Goal: Information Seeking & Learning: Learn about a topic

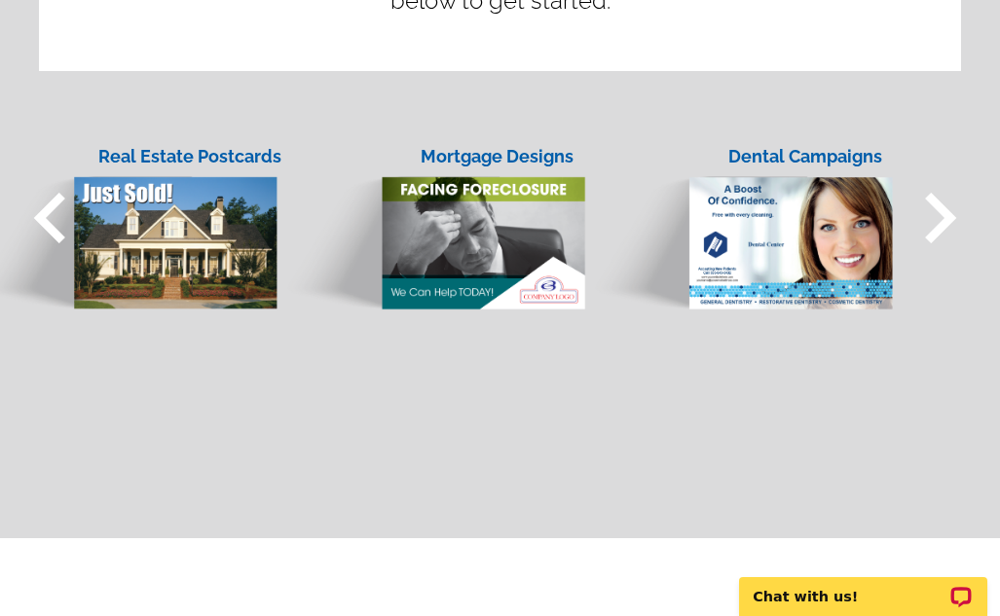
scroll to position [1657, 0]
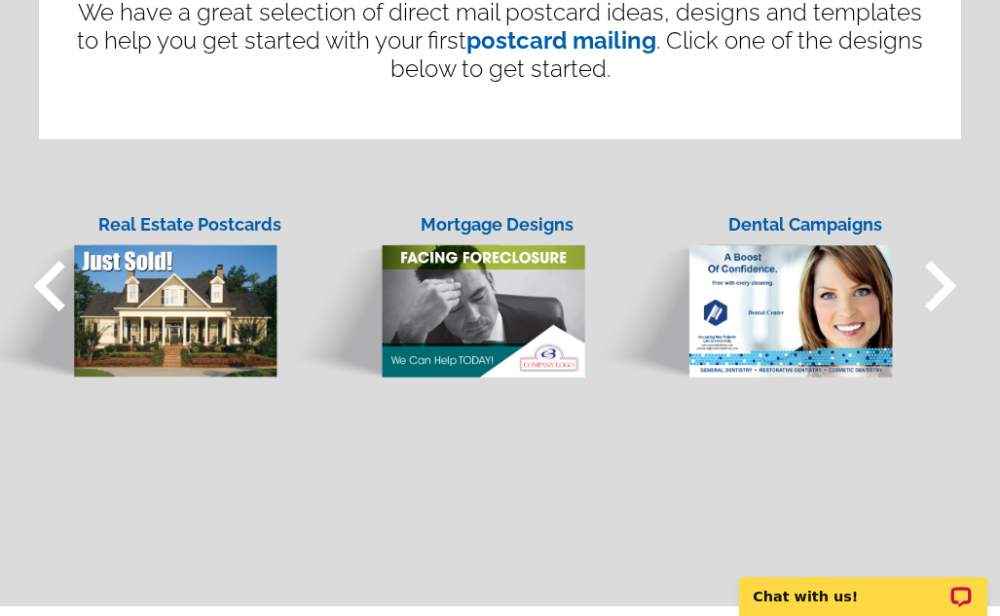
click at [189, 213] on div "Real Estate Postcards" at bounding box center [189, 224] width 219 height 26
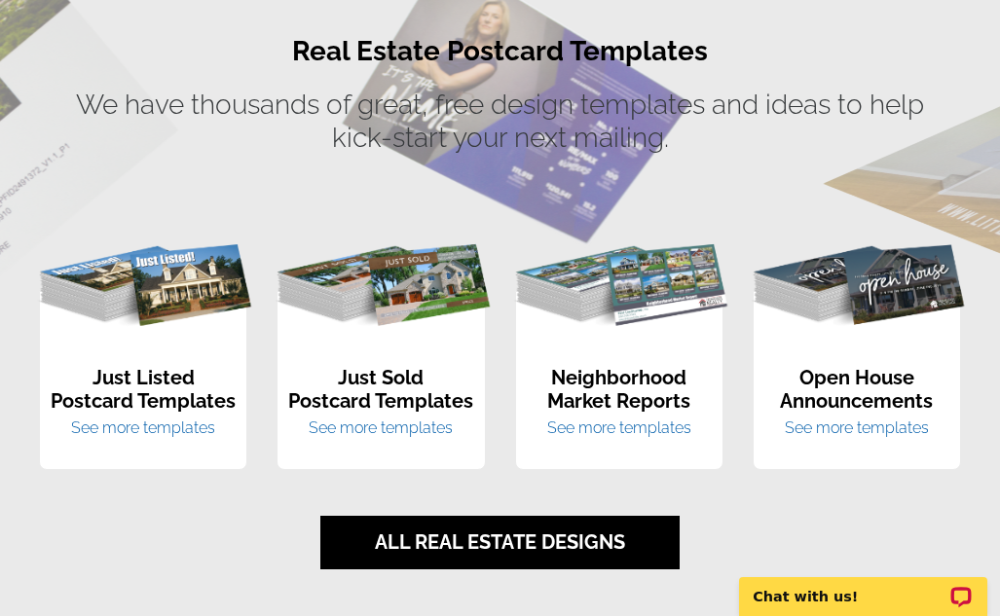
scroll to position [1315, 0]
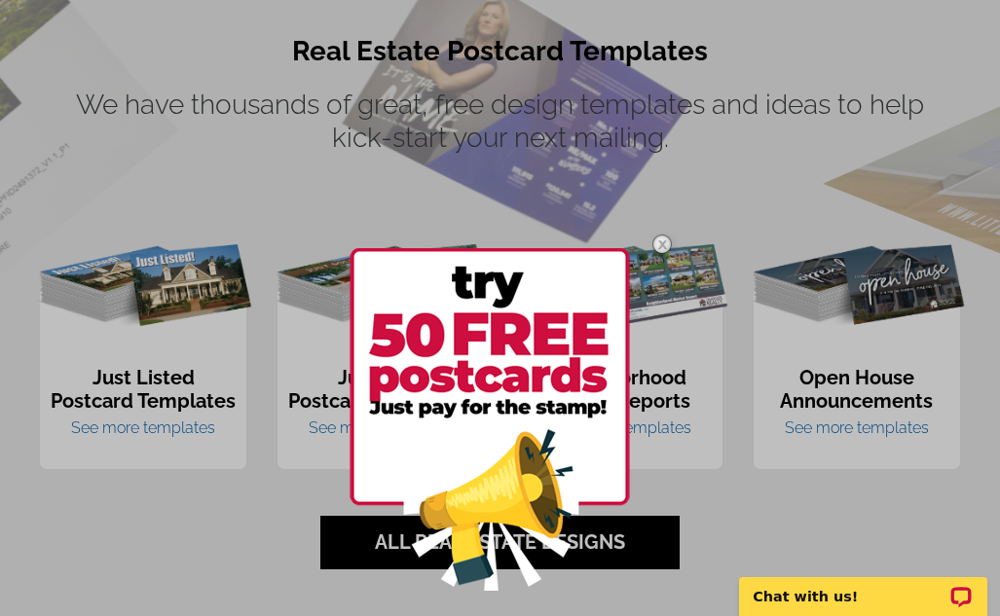
click at [661, 249] on img at bounding box center [662, 244] width 56 height 56
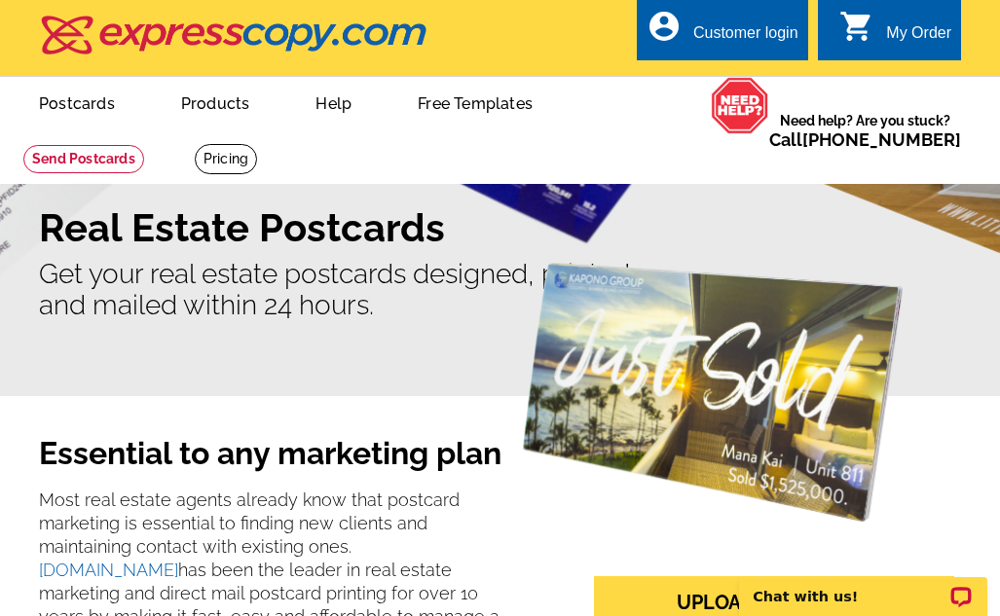
scroll to position [0, 0]
click at [237, 162] on link at bounding box center [226, 159] width 62 height 30
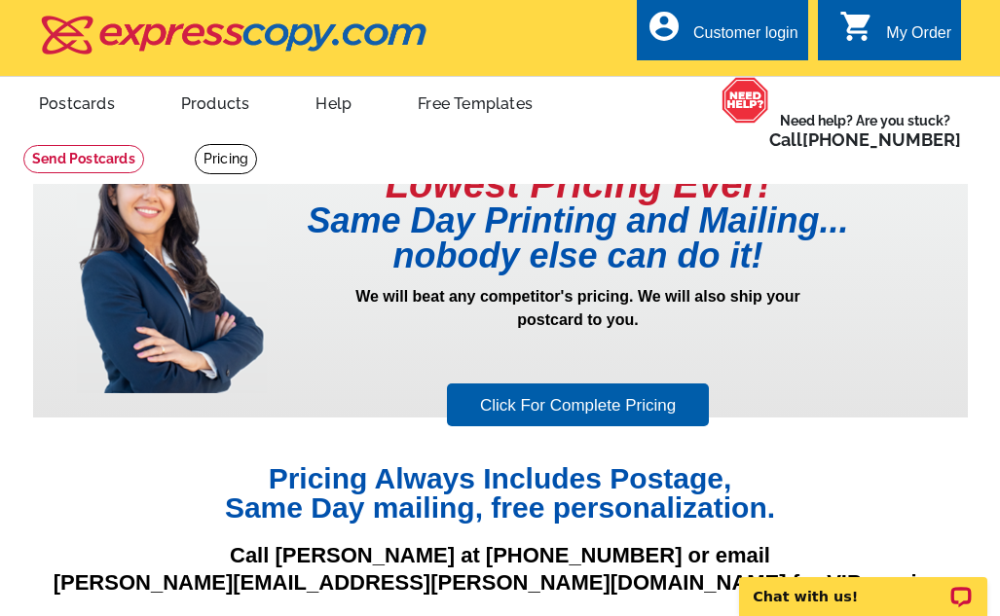
click at [502, 405] on link "Click For Complete Pricing" at bounding box center [578, 406] width 262 height 44
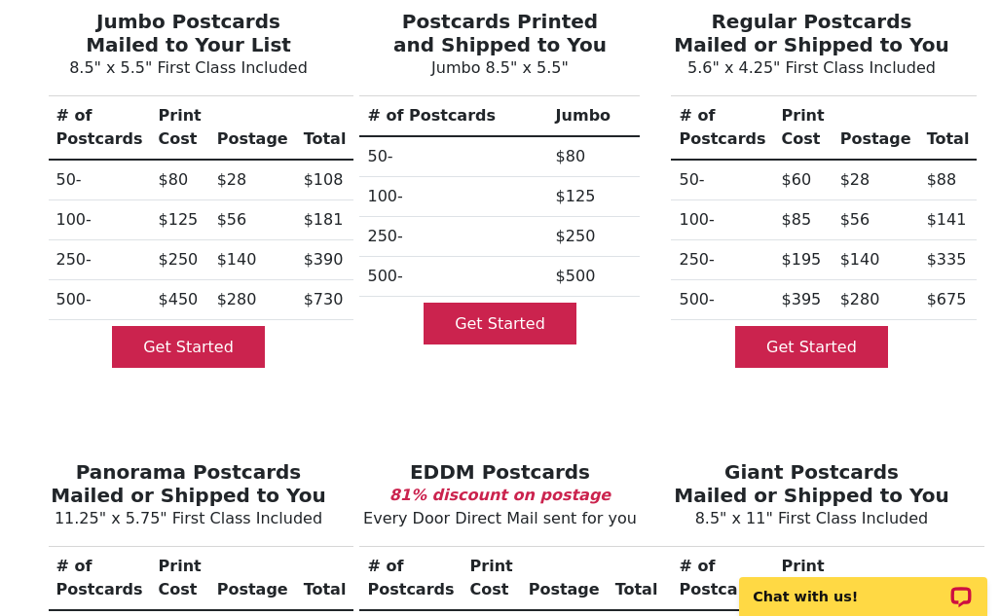
scroll to position [313, 0]
